Goal: Transaction & Acquisition: Download file/media

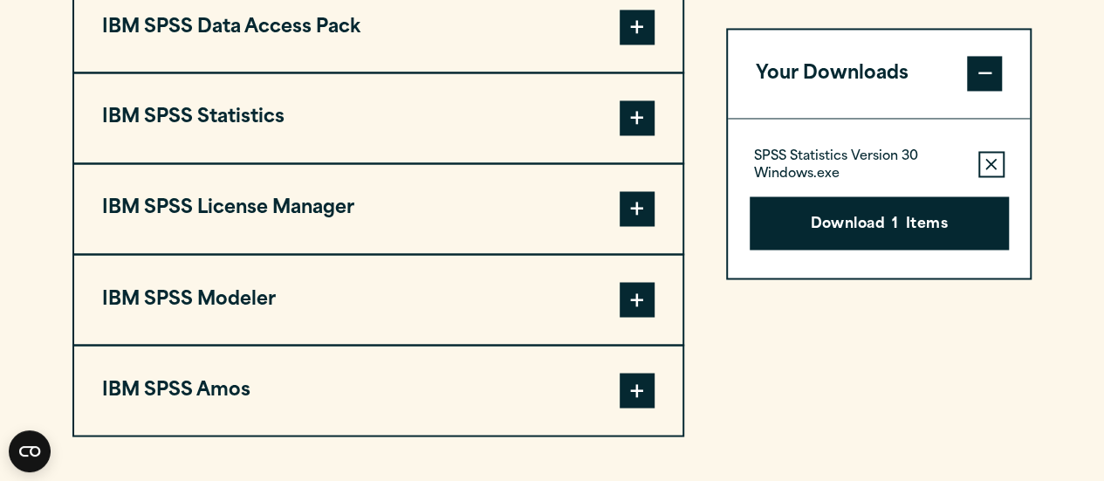
click at [646, 135] on span at bounding box center [637, 117] width 35 height 35
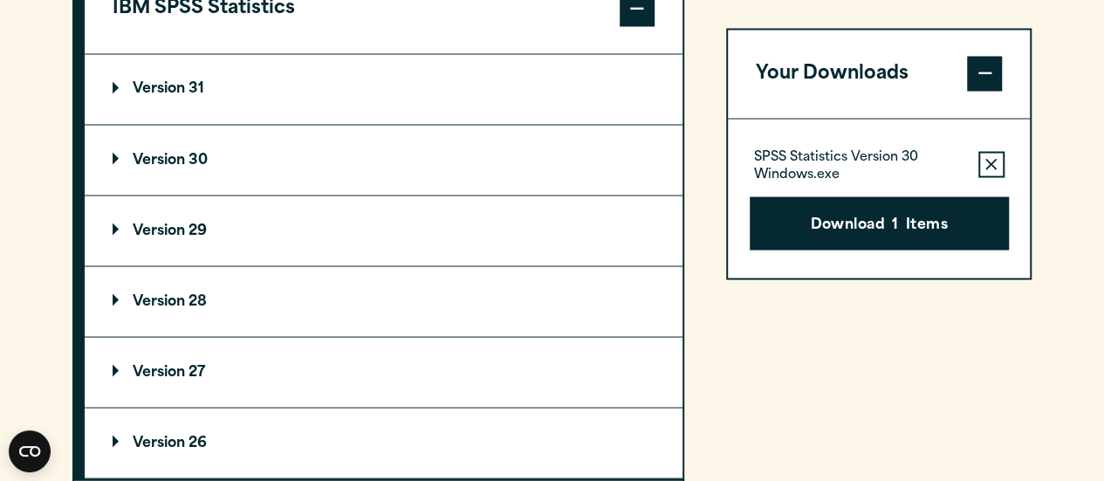
scroll to position [1520, 0]
click at [147, 166] on p "Version 30" at bounding box center [160, 159] width 95 height 14
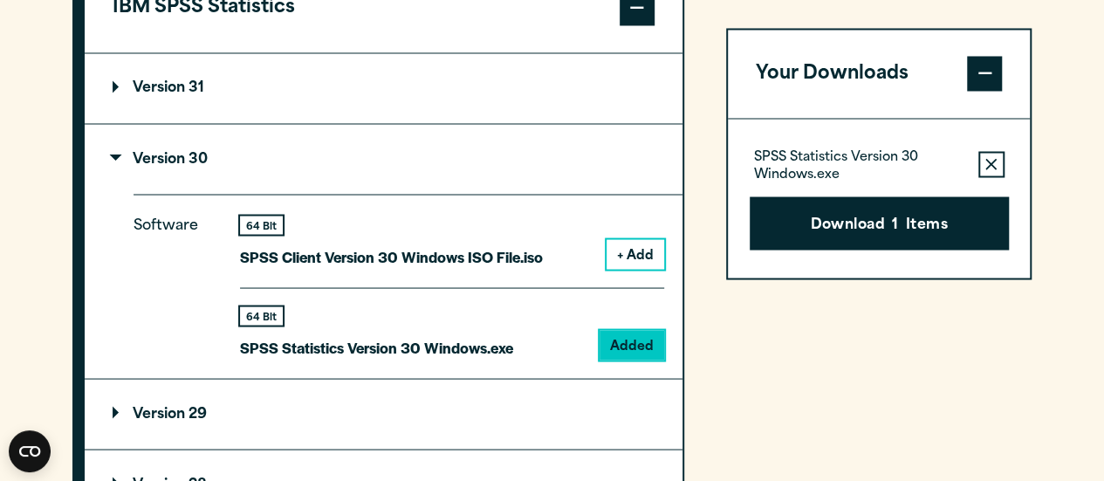
click at [993, 169] on icon "button" at bounding box center [990, 165] width 11 height 12
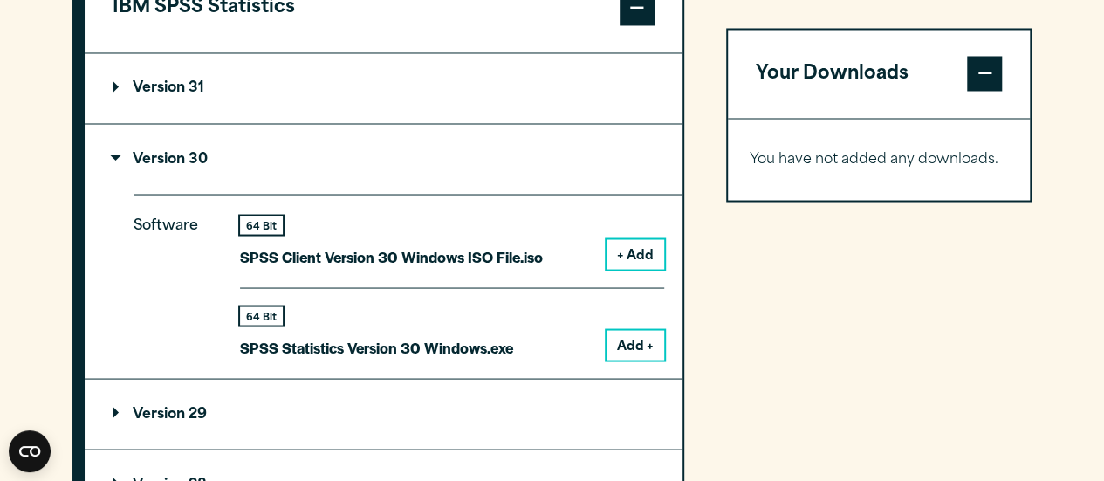
click at [653, 360] on button "Add +" at bounding box center [635, 345] width 58 height 30
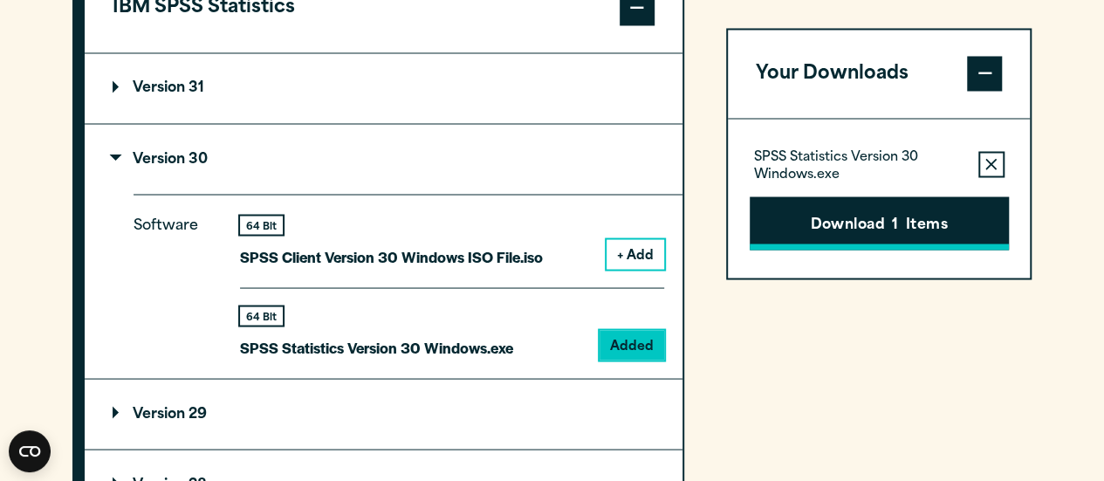
click at [901, 209] on button "Download 1 Items" at bounding box center [879, 223] width 259 height 54
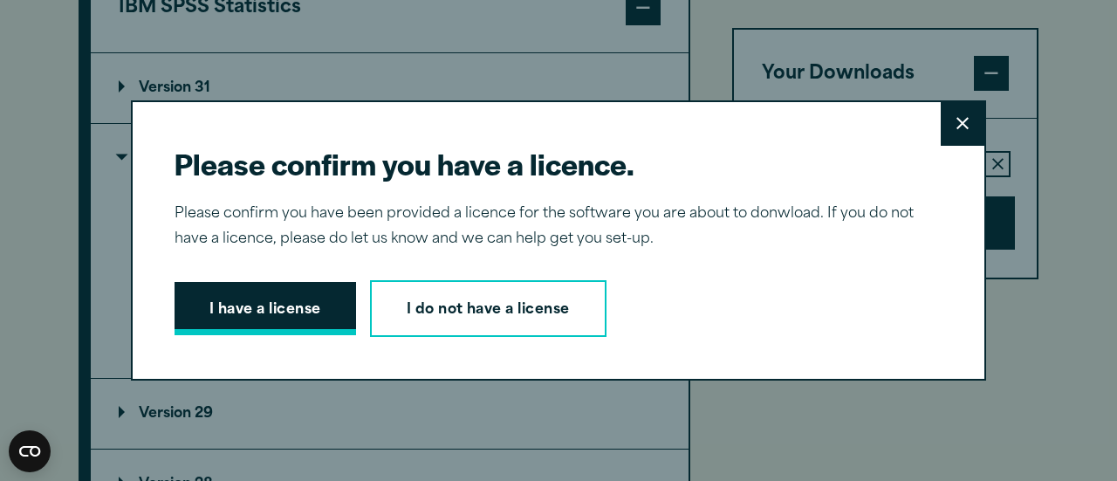
click at [260, 319] on button "I have a license" at bounding box center [266, 309] width 182 height 54
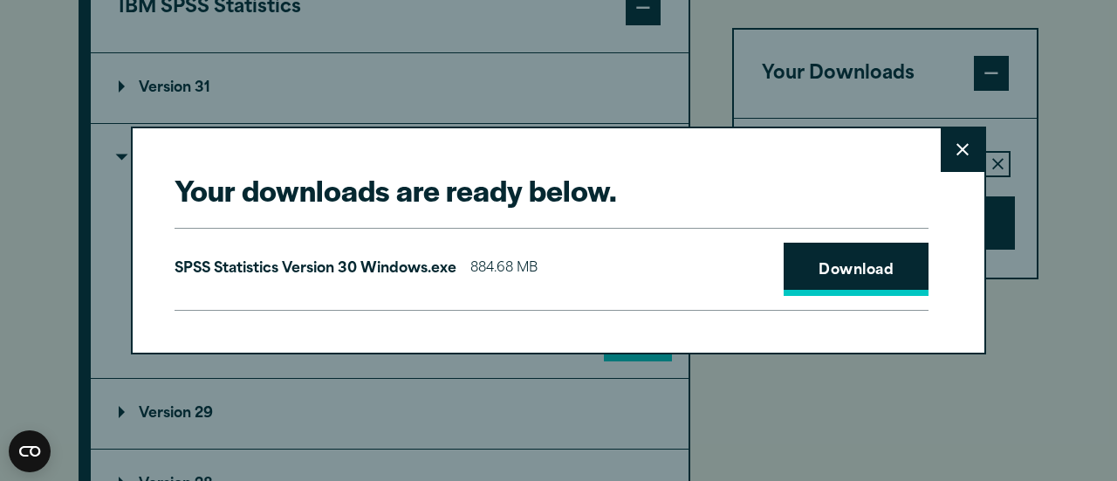
click at [872, 260] on link "Download" at bounding box center [856, 270] width 145 height 54
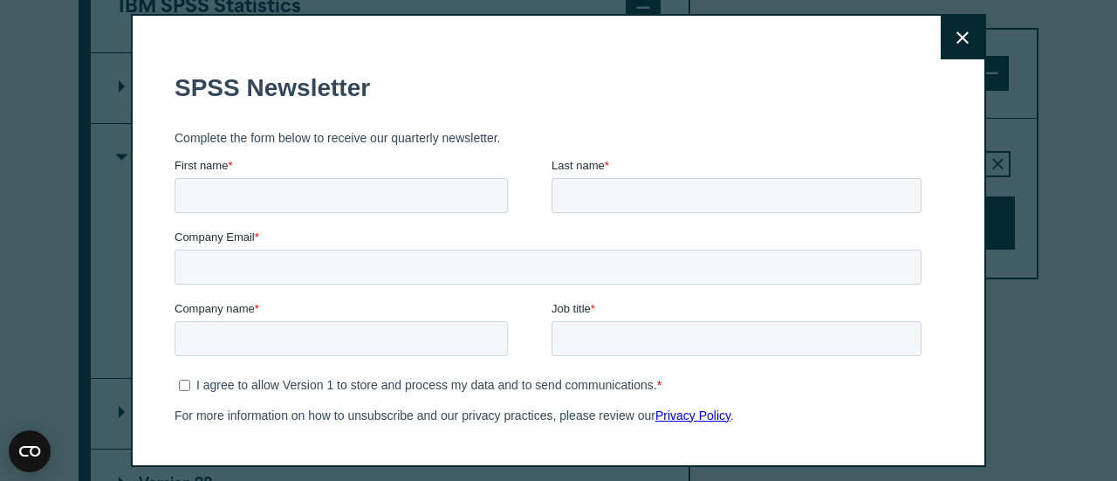
click at [641, 85] on h1 "SPSS Newsletter" at bounding box center [552, 88] width 754 height 28
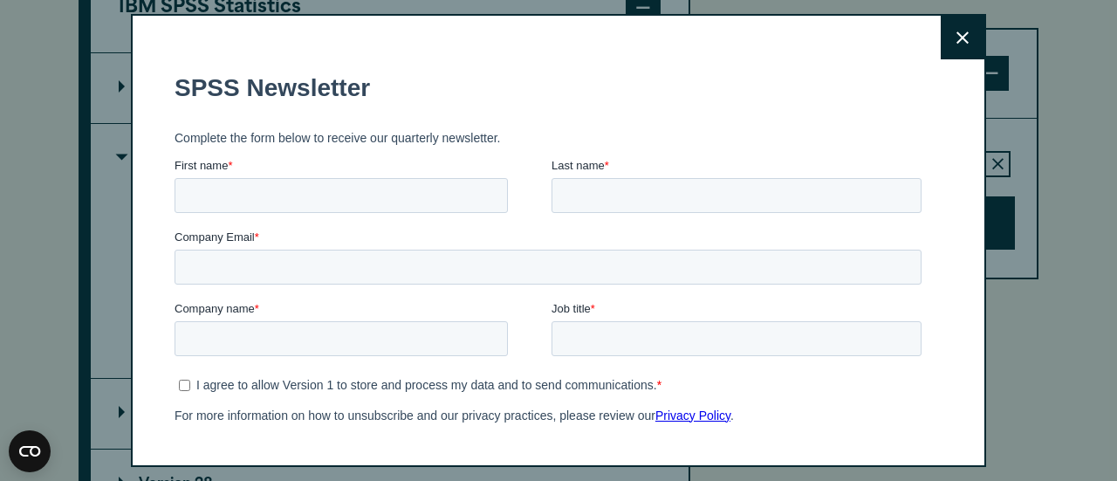
click at [941, 45] on button "Close" at bounding box center [963, 38] width 44 height 44
click at [709, 72] on fieldset "SPSS Newsletter" at bounding box center [552, 88] width 754 height 61
click at [941, 45] on button "Close" at bounding box center [963, 38] width 44 height 44
